Goal: Task Accomplishment & Management: Manage account settings

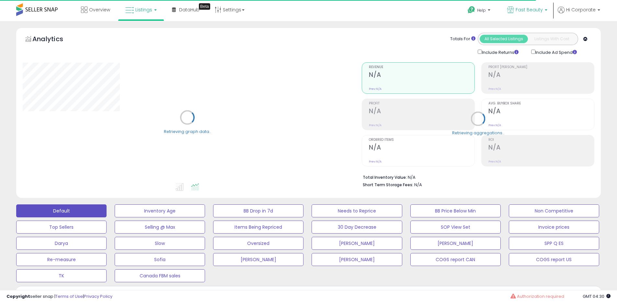
click at [539, 11] on span "Fast Beauty" at bounding box center [529, 9] width 27 height 6
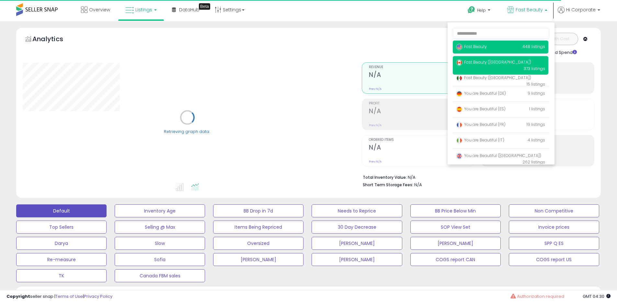
click at [478, 65] on p "Fast Beauty ([GEOGRAPHIC_DATA]) 373 listings" at bounding box center [501, 65] width 96 height 18
click at [478, 63] on span "Fast Beauty ([GEOGRAPHIC_DATA])" at bounding box center [493, 62] width 75 height 6
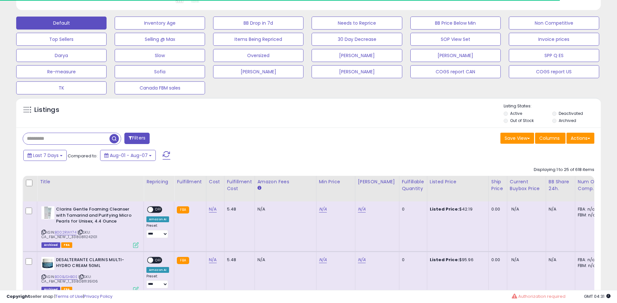
scroll to position [204, 0]
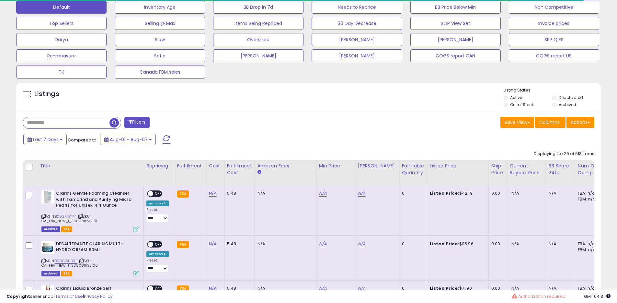
click at [565, 105] on label "Archived" at bounding box center [568, 105] width 18 height 6
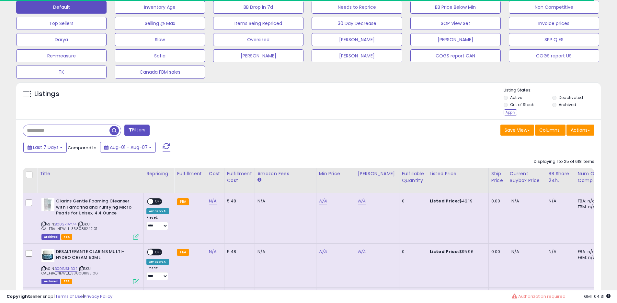
click at [534, 105] on li "Out of Stock" at bounding box center [528, 105] width 48 height 7
click at [526, 102] on label "Out of Stock" at bounding box center [522, 105] width 24 height 6
click at [512, 96] on label "Active" at bounding box center [516, 98] width 12 height 6
click at [508, 113] on div "Apply" at bounding box center [511, 112] width 14 height 6
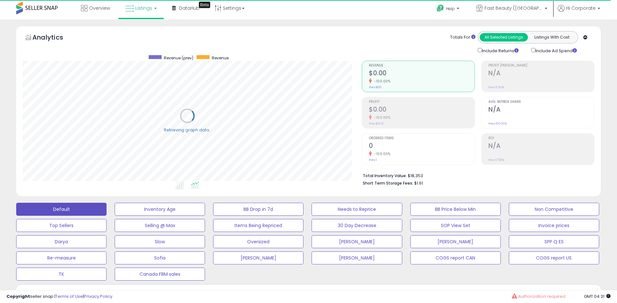
scroll to position [0, 0]
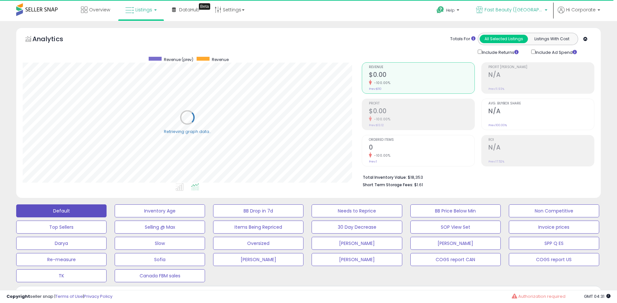
click at [530, 13] on p "Fast Beauty ([GEOGRAPHIC_DATA])" at bounding box center [511, 10] width 71 height 8
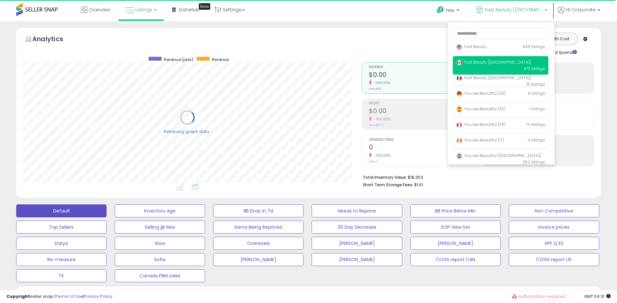
click at [473, 64] on span "Fast Beauty ([GEOGRAPHIC_DATA])" at bounding box center [493, 62] width 75 height 6
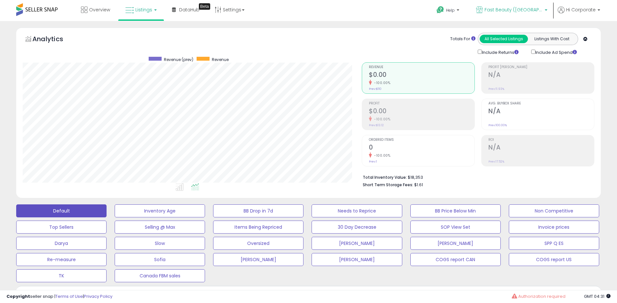
click at [513, 13] on p "Fast Beauty ([GEOGRAPHIC_DATA])" at bounding box center [511, 10] width 71 height 8
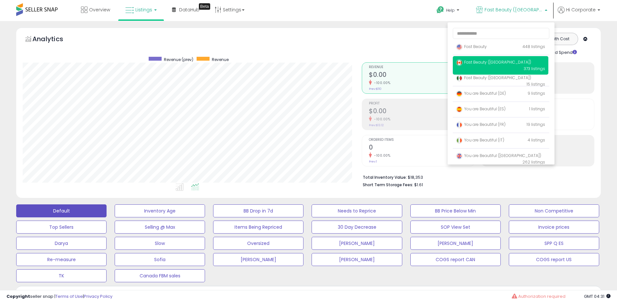
click at [473, 63] on span "Fast Beauty ([GEOGRAPHIC_DATA])" at bounding box center [493, 62] width 75 height 6
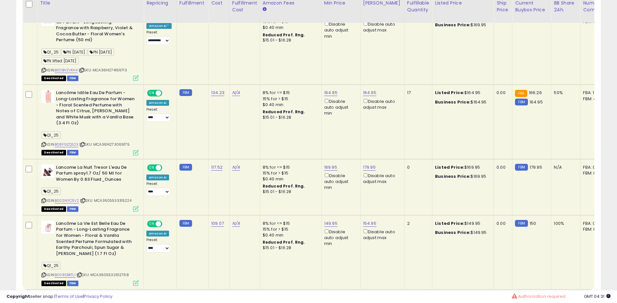
scroll to position [629, 0]
